Goal: Transaction & Acquisition: Purchase product/service

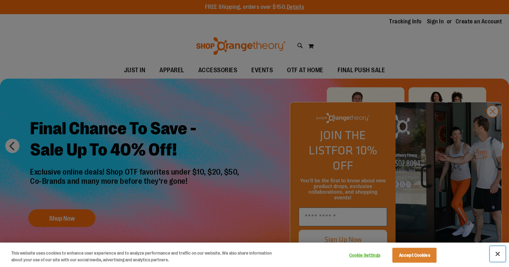
click at [497, 253] on button "Close" at bounding box center [498, 254] width 16 height 16
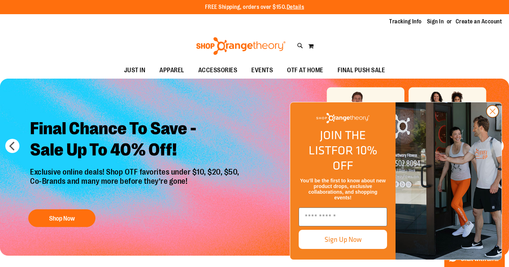
click at [492, 117] on circle "Close dialog" at bounding box center [493, 111] width 12 height 12
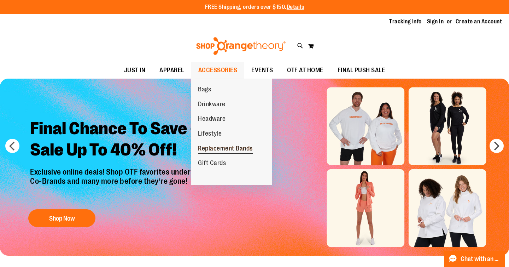
click at [216, 150] on span "Replacement Bands" at bounding box center [225, 149] width 55 height 9
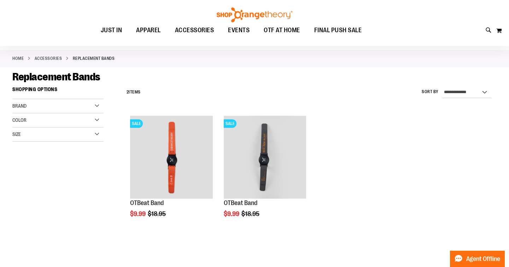
scroll to position [30, 0]
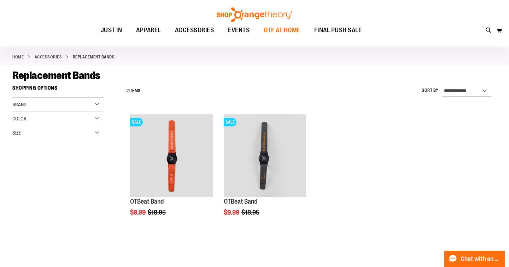
click at [283, 37] on span "OTF AT HOME" at bounding box center [282, 30] width 36 height 16
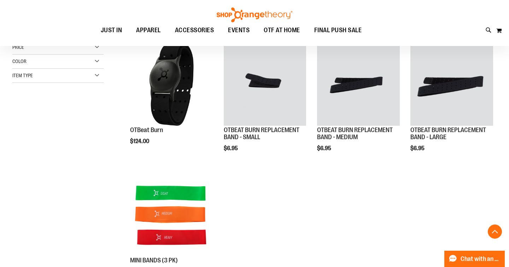
scroll to position [87, 0]
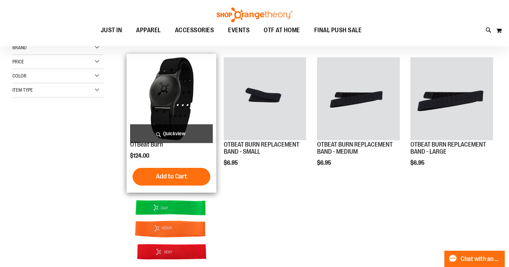
click at [177, 98] on img "product" at bounding box center [171, 98] width 83 height 83
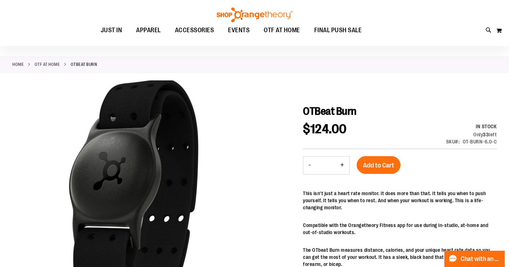
scroll to position [23, 0]
